Goal: Contribute content: Add original content to the website for others to see

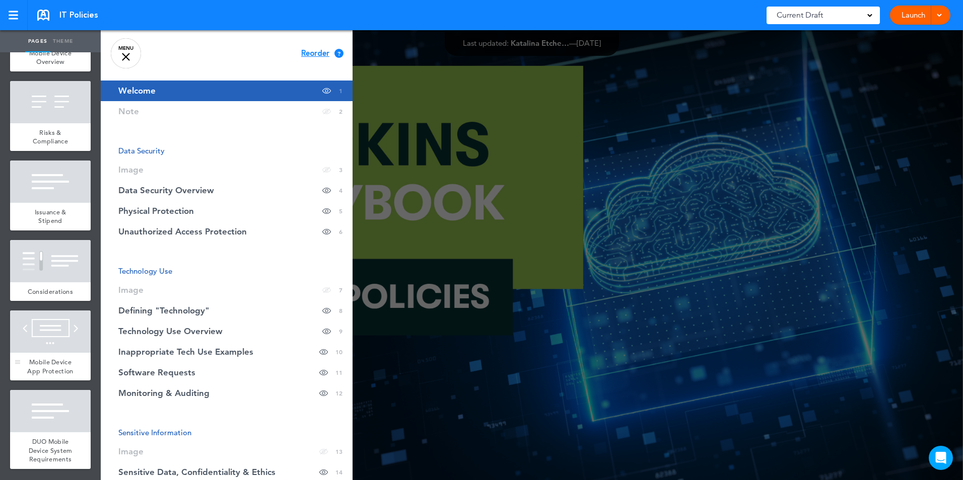
click at [52, 358] on span "Mobile Device App Protection" at bounding box center [50, 367] width 46 height 18
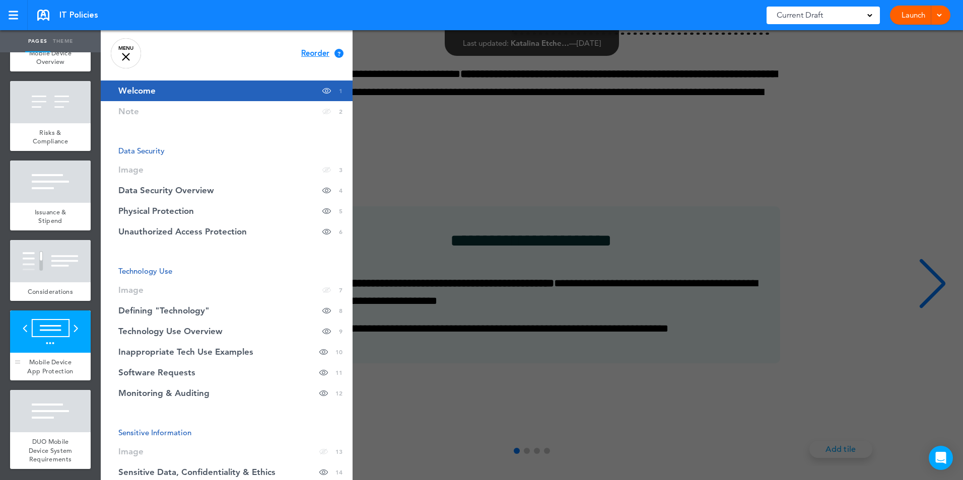
scroll to position [17075, 0]
click at [552, 305] on div at bounding box center [582, 240] width 963 height 480
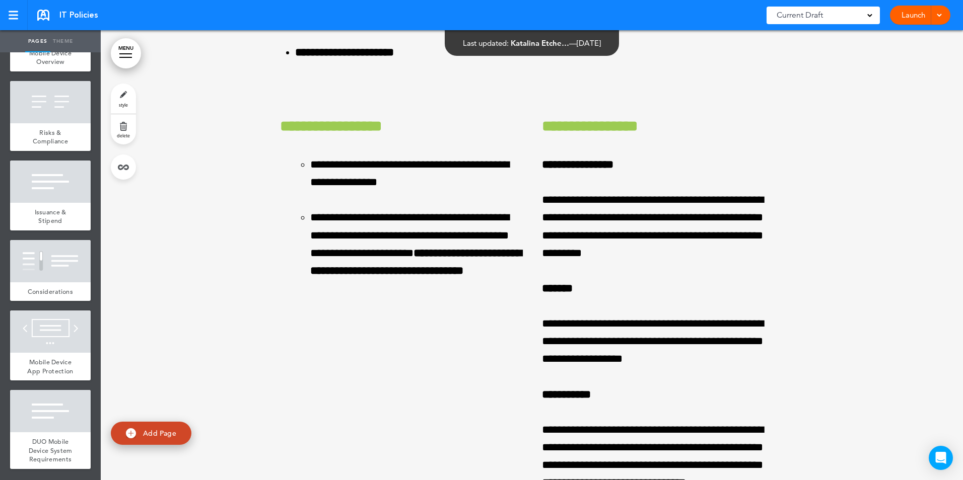
scroll to position [0, 0]
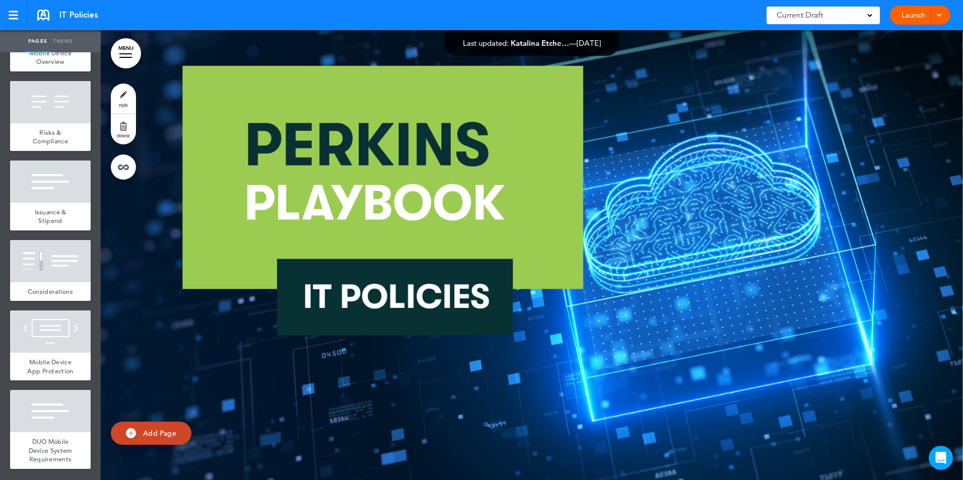
click at [131, 55] on link "MENU" at bounding box center [126, 53] width 30 height 30
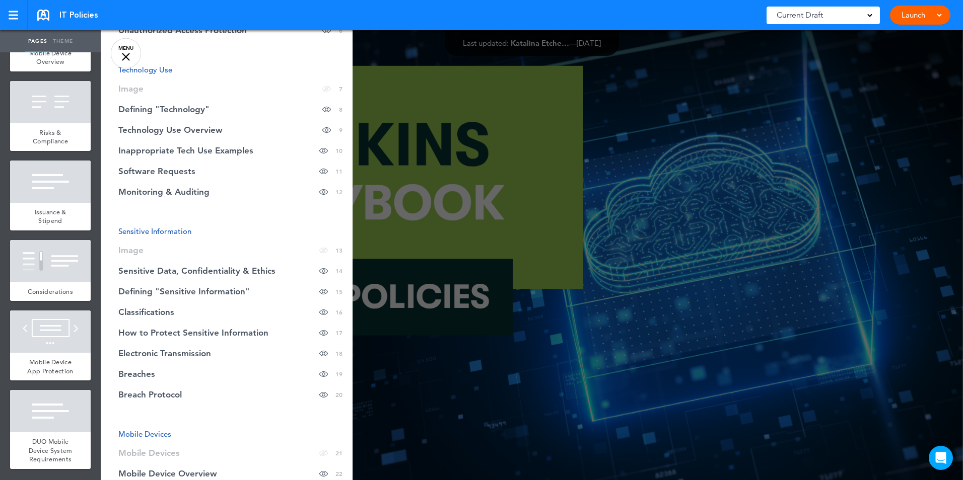
scroll to position [353, 0]
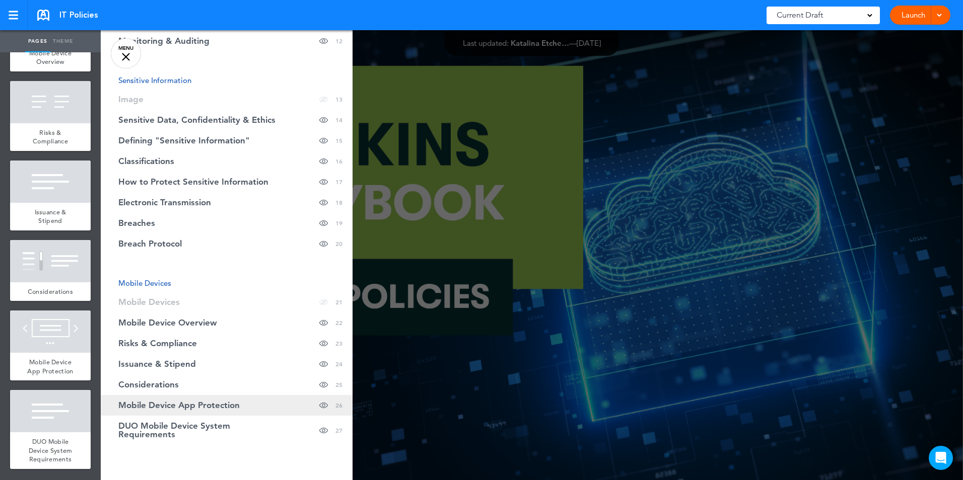
click at [165, 408] on span "Mobile Device App Protection" at bounding box center [178, 405] width 121 height 9
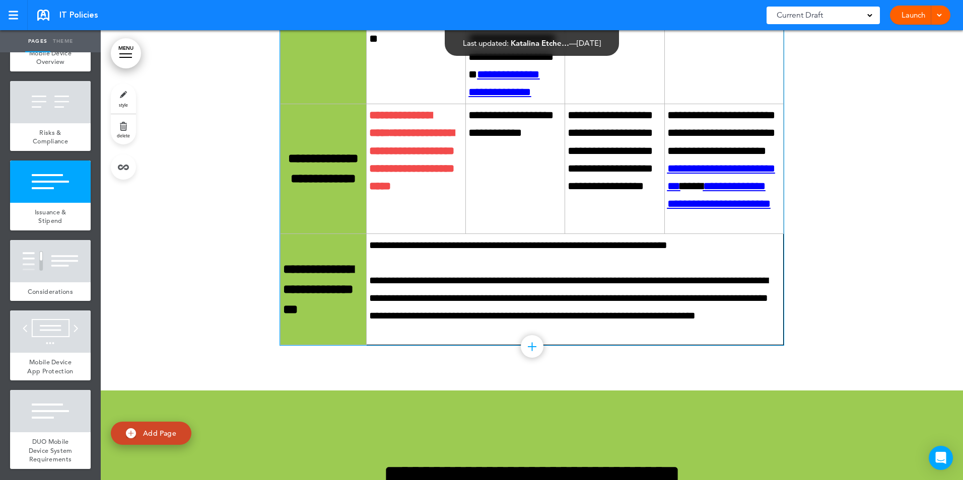
scroll to position [16079, 0]
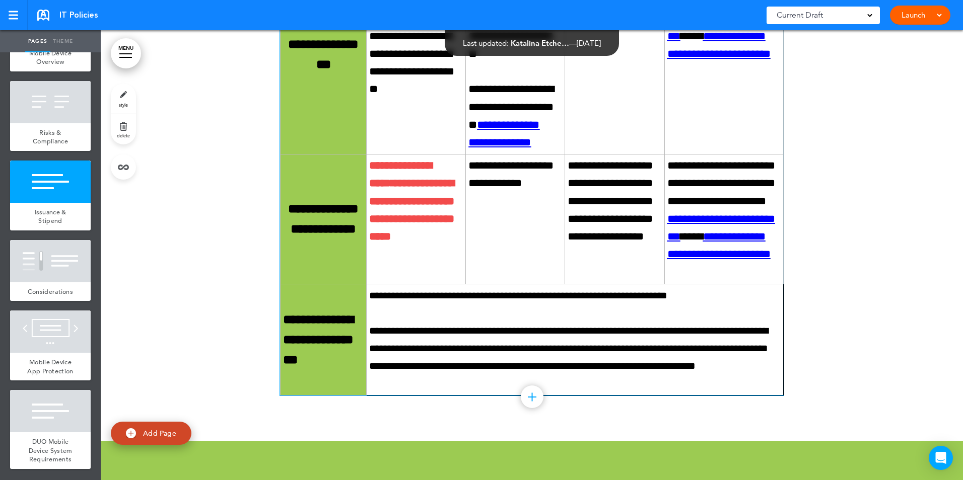
click at [753, 99] on p "**********" at bounding box center [722, 28] width 111 height 142
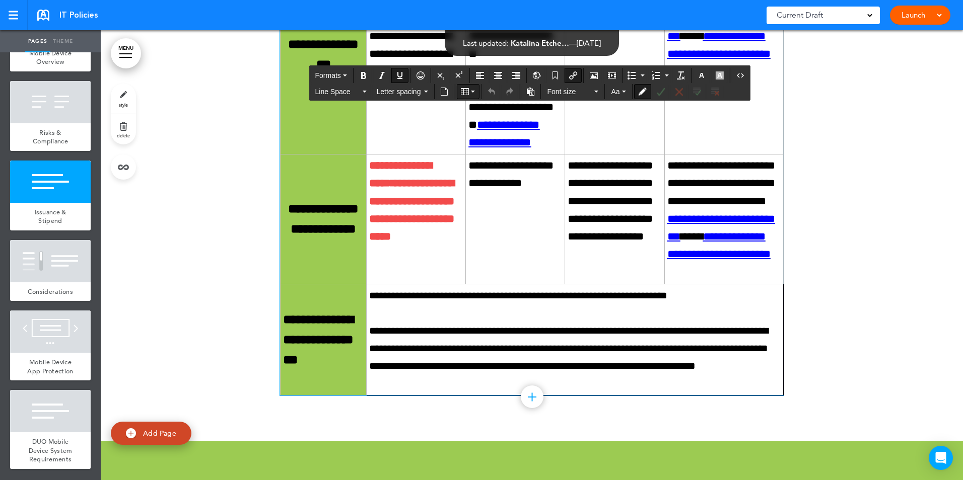
click at [472, 89] on button "Table" at bounding box center [468, 92] width 22 height 14
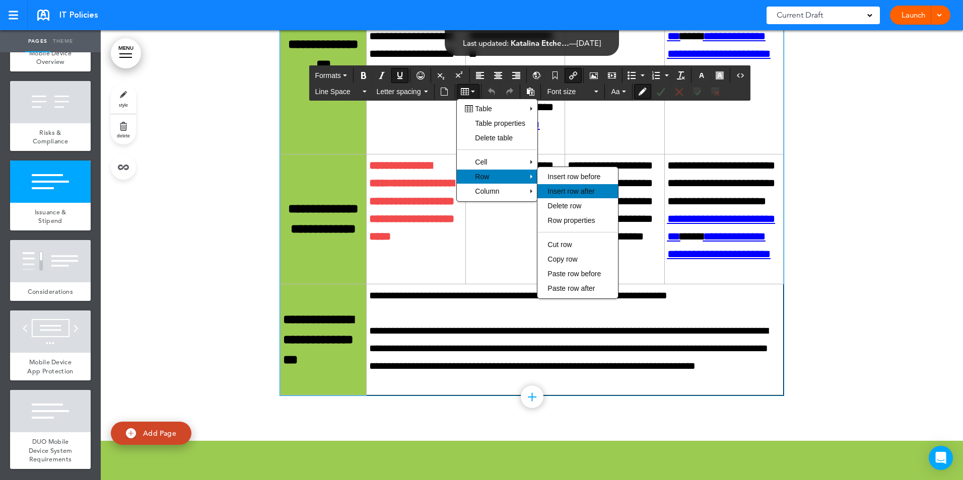
click at [571, 192] on span "Insert row after" at bounding box center [570, 191] width 47 height 8
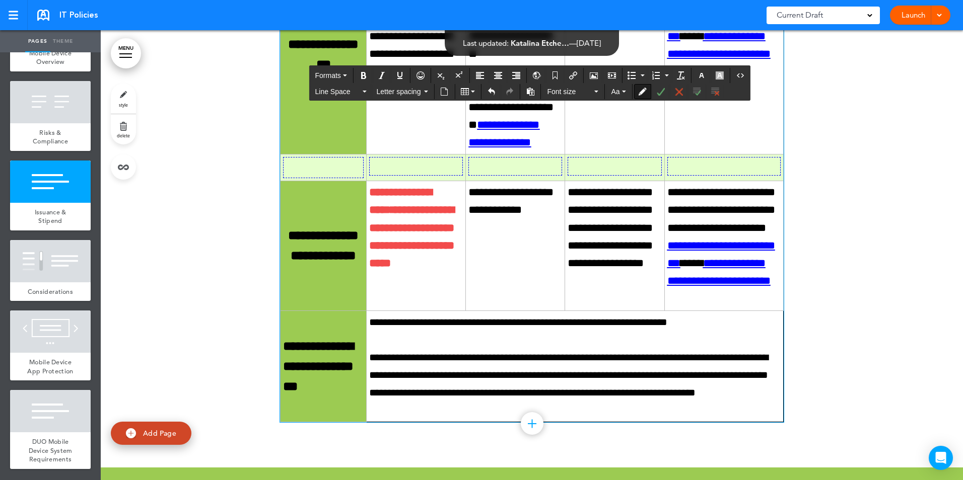
click at [509, 305] on td "**********" at bounding box center [515, 245] width 99 height 129
click at [529, 311] on td "**********" at bounding box center [515, 245] width 99 height 129
click at [589, 176] on p at bounding box center [615, 166] width 94 height 19
click at [594, 311] on td "**********" at bounding box center [614, 245] width 99 height 129
click at [492, 86] on button "Undo" at bounding box center [491, 92] width 16 height 14
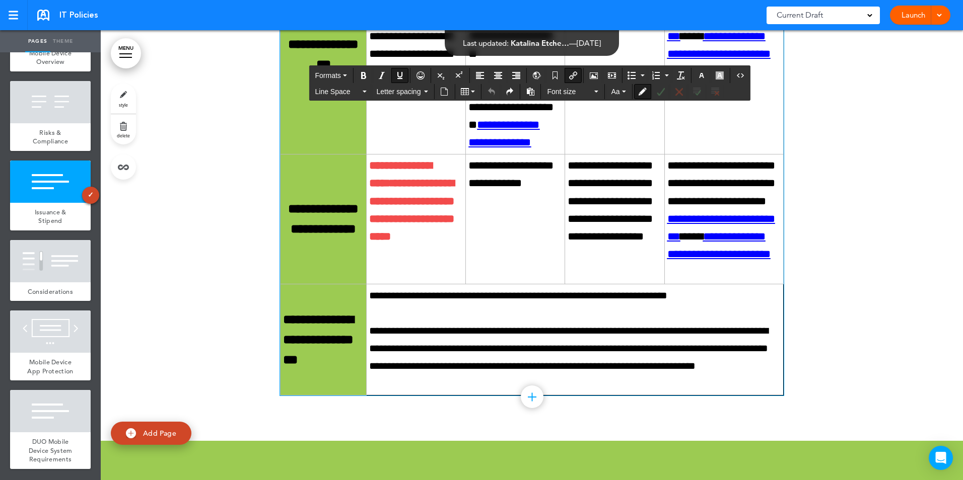
scroll to position [16180, 0]
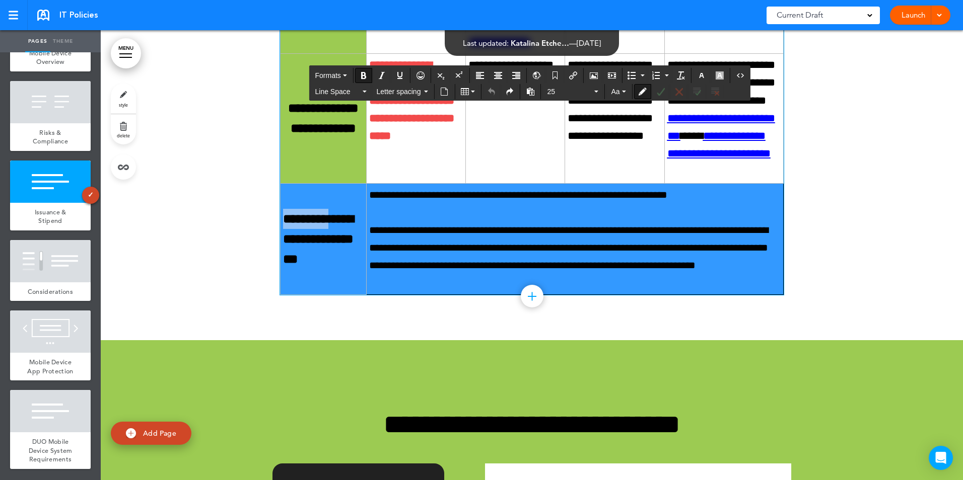
drag, startPoint x: 746, startPoint y: 420, endPoint x: 333, endPoint y: 329, distance: 422.3
click at [333, 295] on tr "**********" at bounding box center [532, 239] width 503 height 112
click at [473, 91] on icon "Table" at bounding box center [473, 92] width 4 height 2
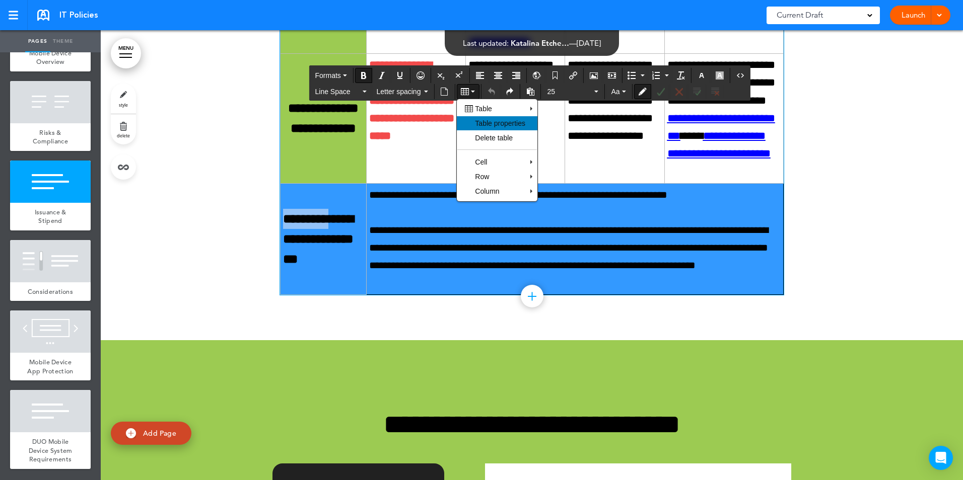
click at [504, 123] on span "Table properties" at bounding box center [500, 123] width 50 height 8
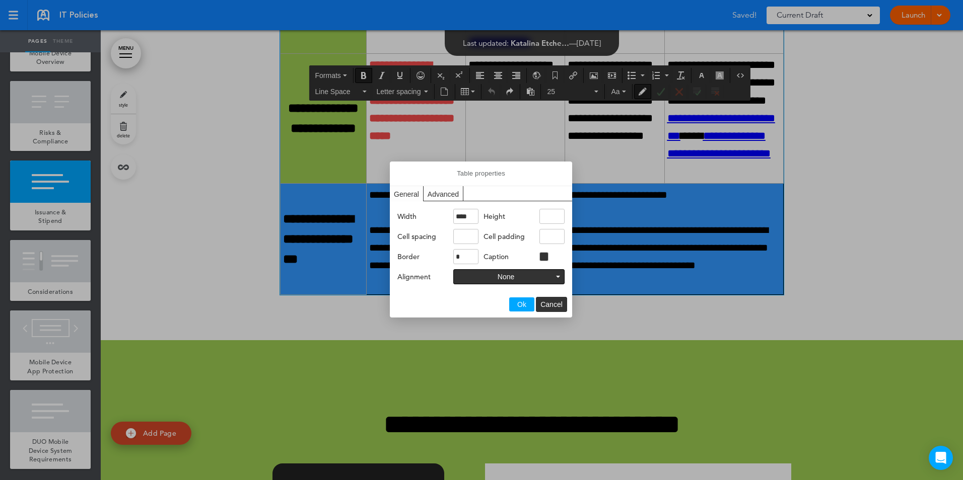
click at [447, 193] on div "Advanced" at bounding box center [444, 193] width 40 height 15
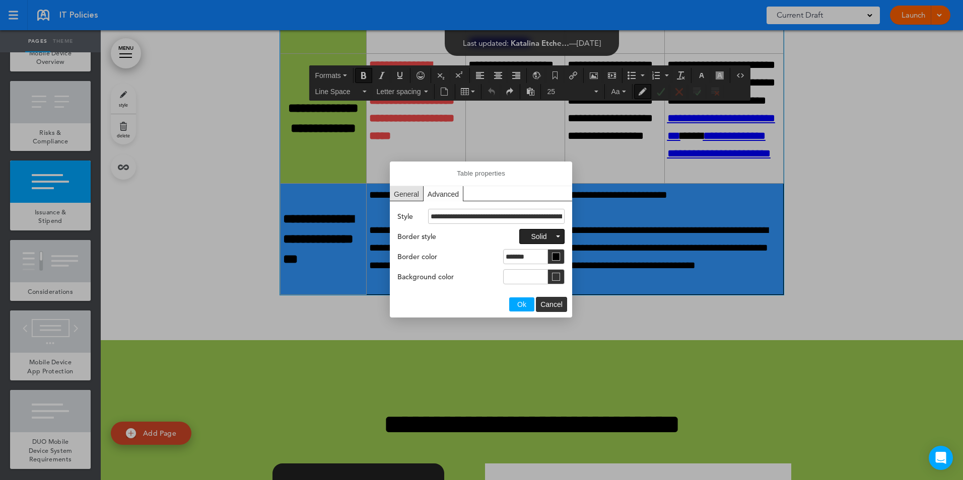
click at [556, 235] on button "Solid" at bounding box center [542, 237] width 44 height 14
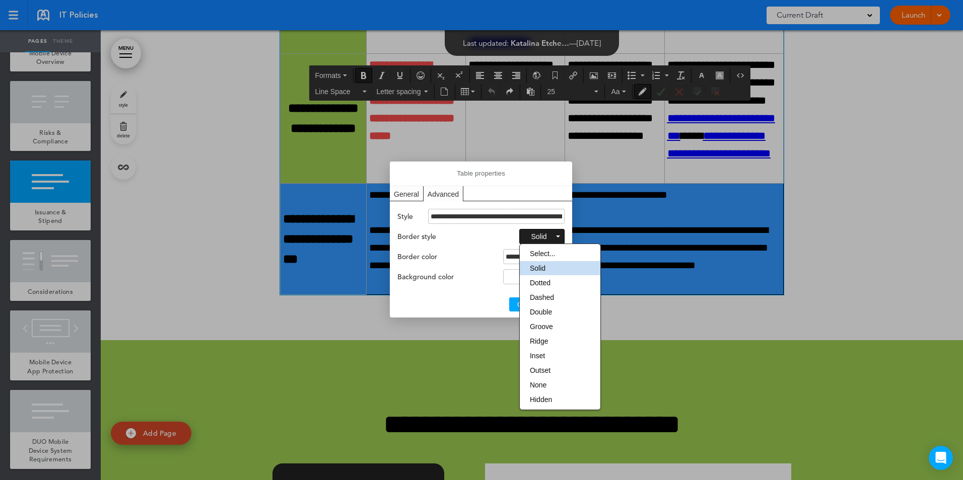
click at [402, 197] on div "General" at bounding box center [407, 193] width 34 height 15
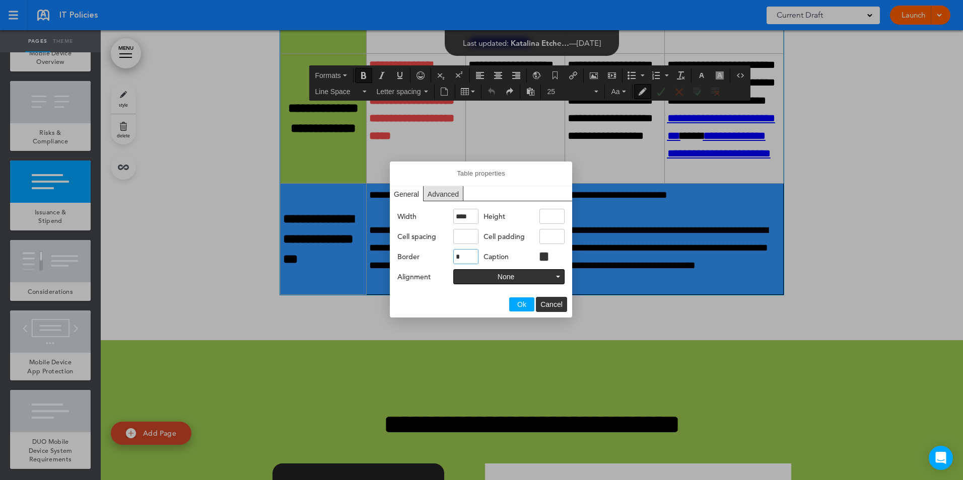
click at [467, 256] on input "*" at bounding box center [465, 256] width 25 height 15
type input "*"
click at [426, 281] on label "Alignment" at bounding box center [425, 277] width 56 height 9
click at [519, 303] on span "Ok" at bounding box center [521, 305] width 9 height 8
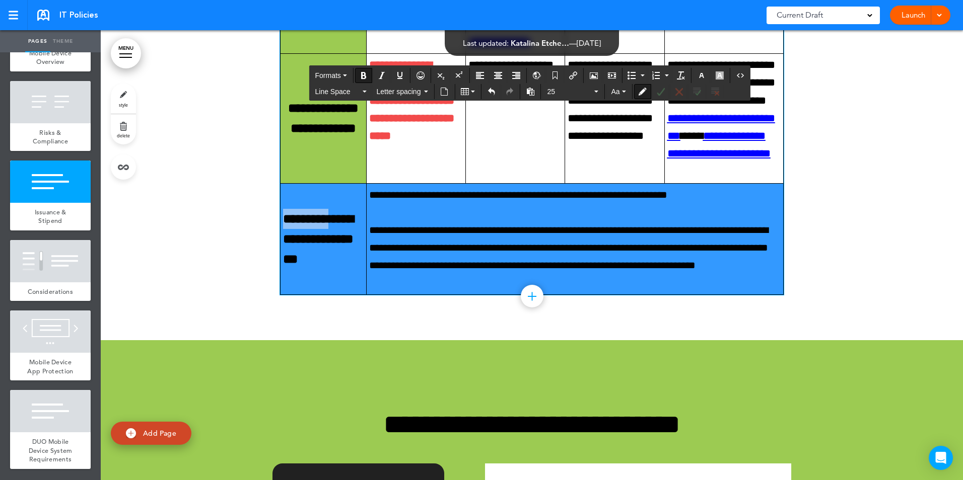
click at [486, 270] on span "**********" at bounding box center [568, 247] width 399 height 45
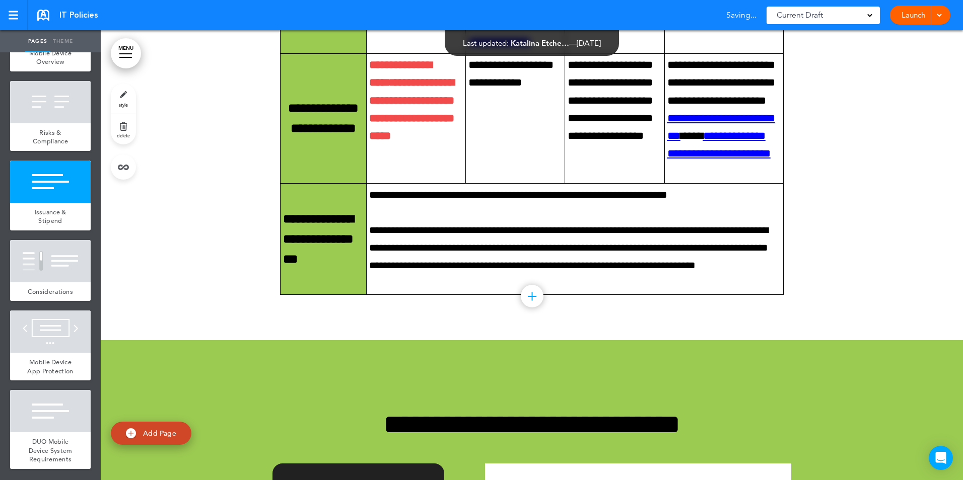
click at [940, 15] on span at bounding box center [939, 14] width 7 height 7
click at [901, 58] on span "Preview Draft" at bounding box center [891, 60] width 42 height 9
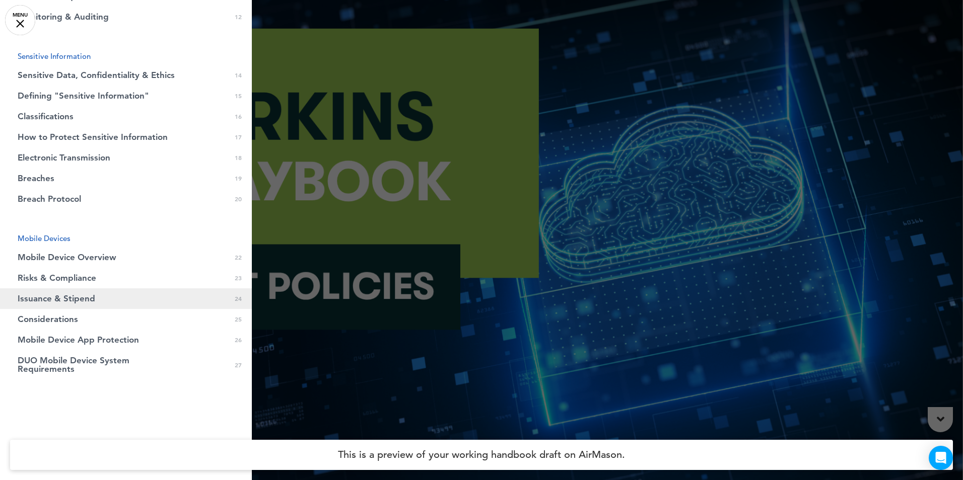
click at [76, 296] on span "Issuance & Stipend" at bounding box center [57, 299] width 78 height 9
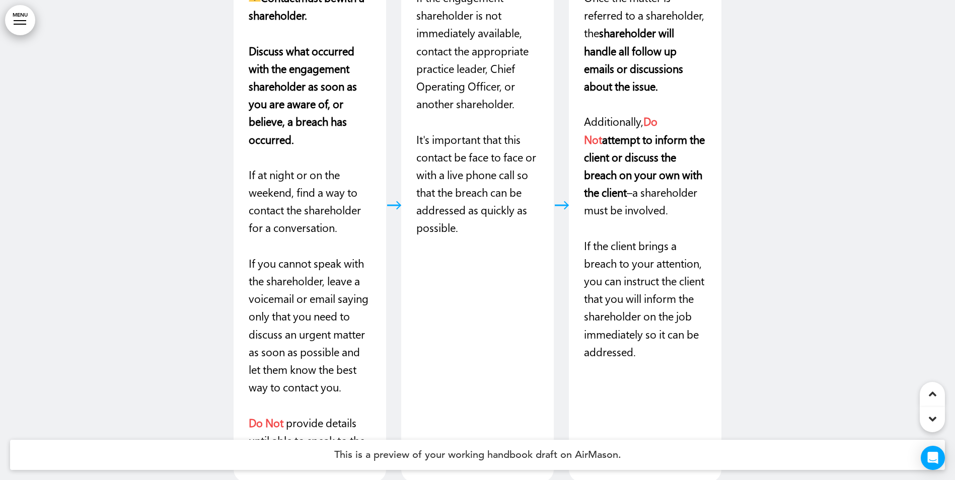
scroll to position [12958, 0]
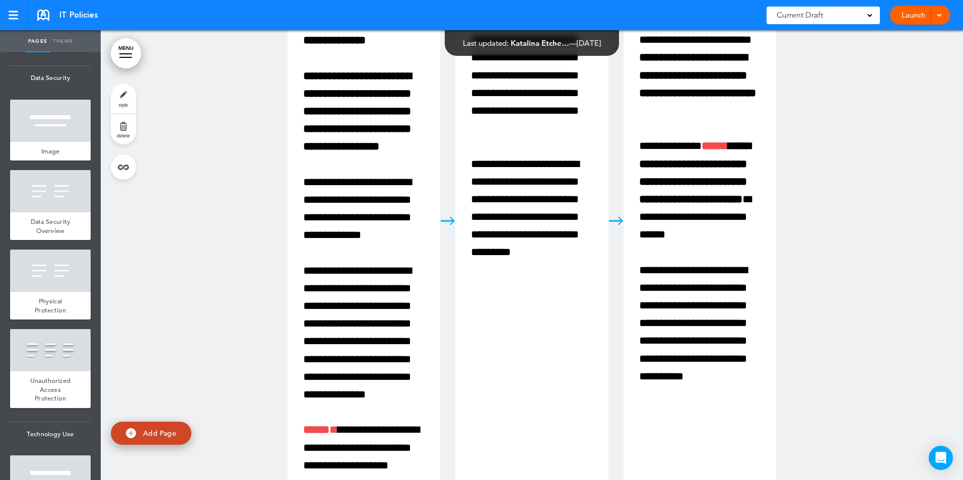
scroll to position [13608, 0]
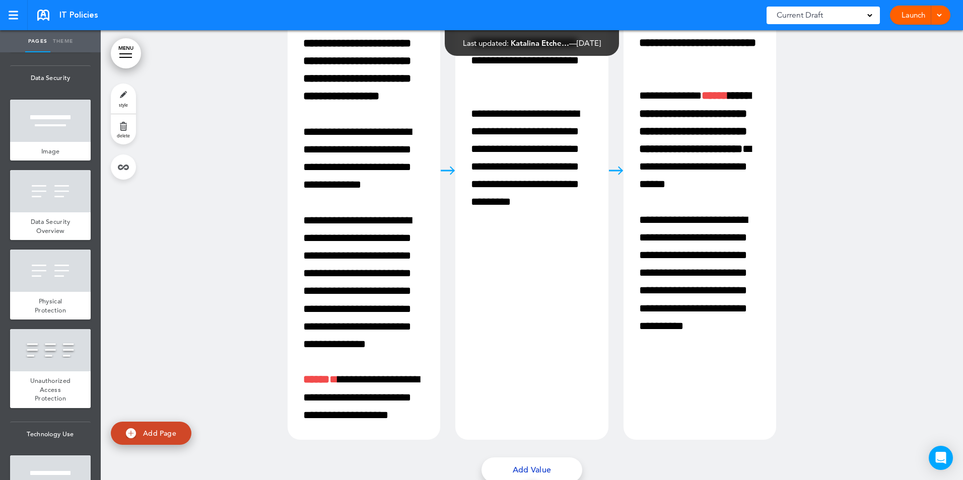
click at [120, 52] on link "MENU" at bounding box center [126, 53] width 30 height 30
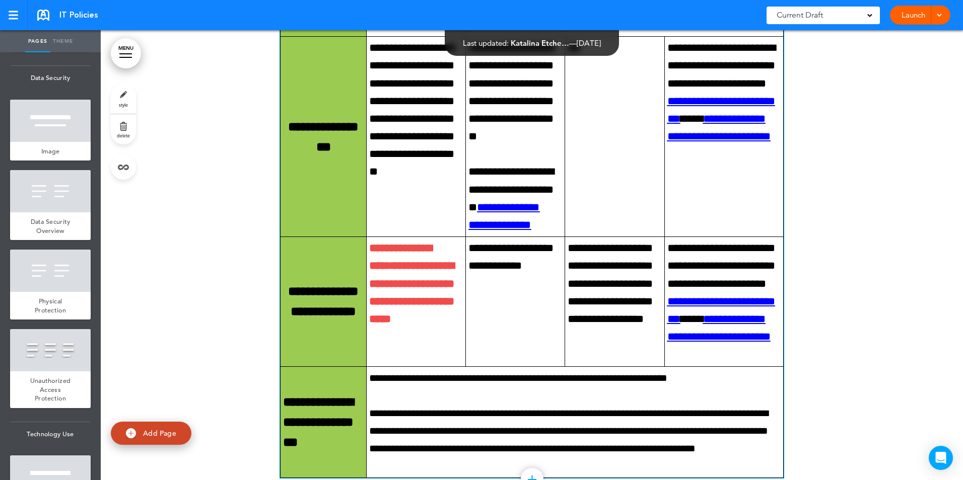
scroll to position [16248, 0]
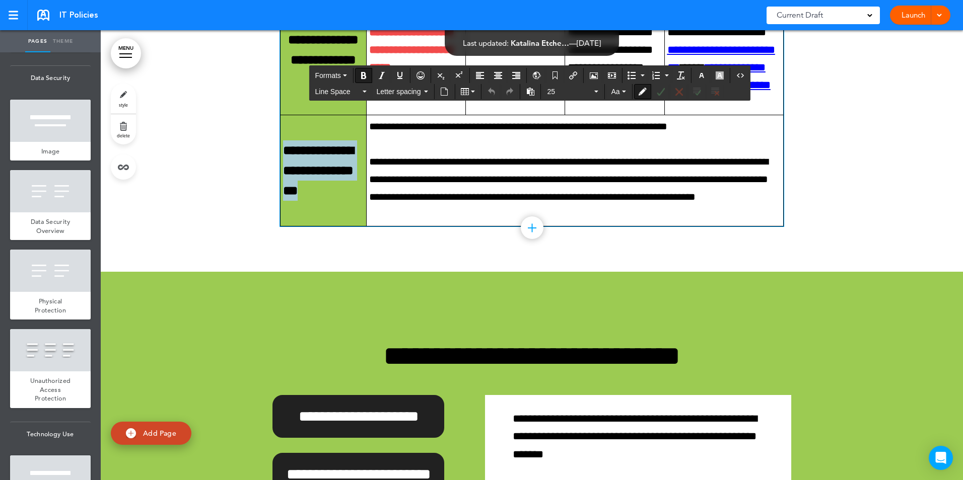
drag, startPoint x: 309, startPoint y: 313, endPoint x: 279, endPoint y: 282, distance: 43.5
click at [281, 227] on td "**********" at bounding box center [324, 171] width 86 height 112
click at [502, 74] on icon "Align center" at bounding box center [498, 76] width 8 height 8
click at [433, 202] on span "**********" at bounding box center [568, 179] width 399 height 45
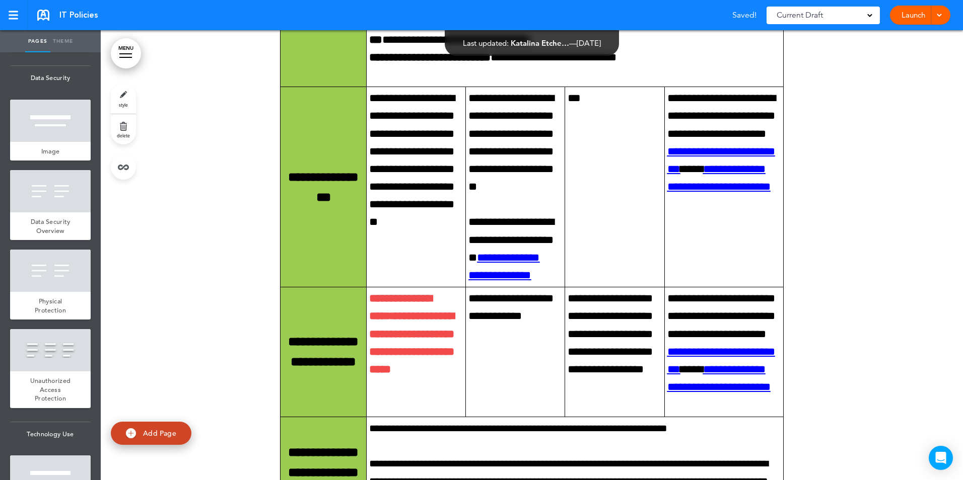
scroll to position [15644, 0]
